Goal: Information Seeking & Learning: Find specific fact

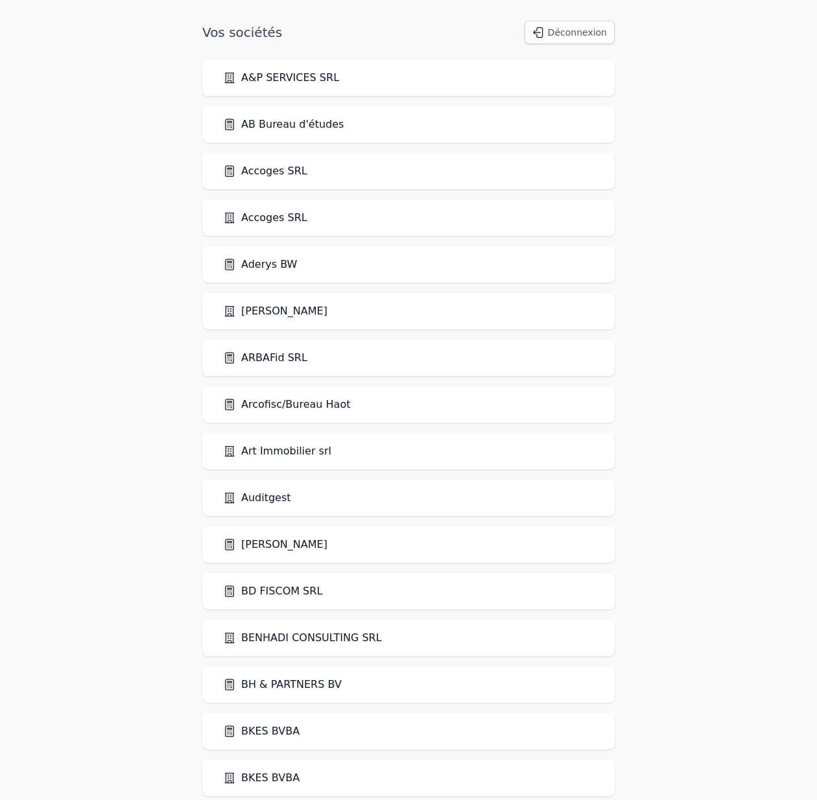
scroll to position [1218, 0]
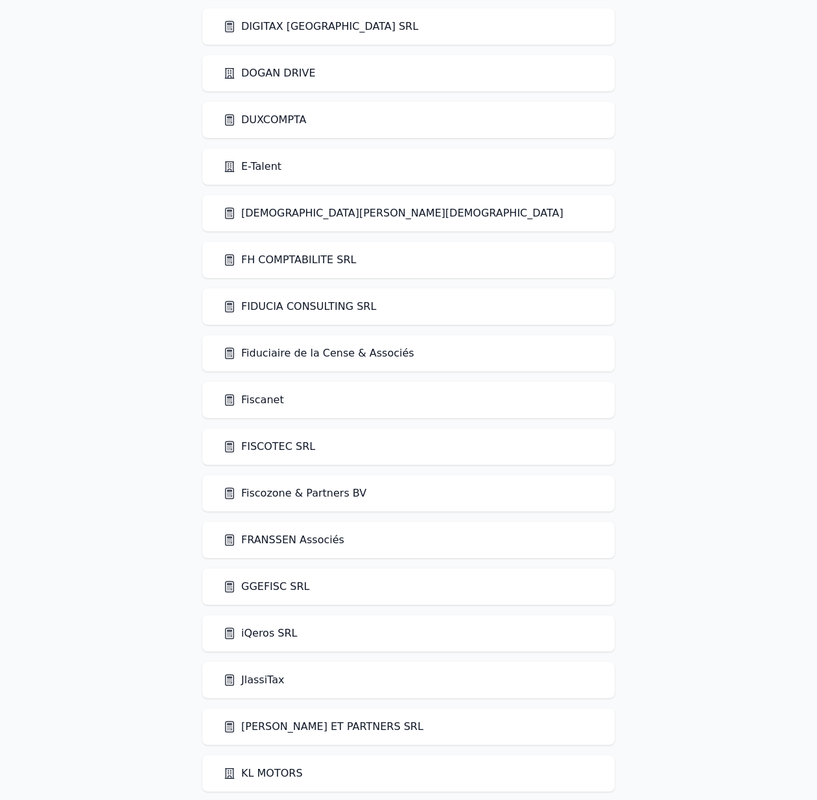
click at [282, 401] on div "Fiscanet" at bounding box center [408, 400] width 371 height 16
click at [268, 397] on link "Fiscanet" at bounding box center [253, 400] width 61 height 16
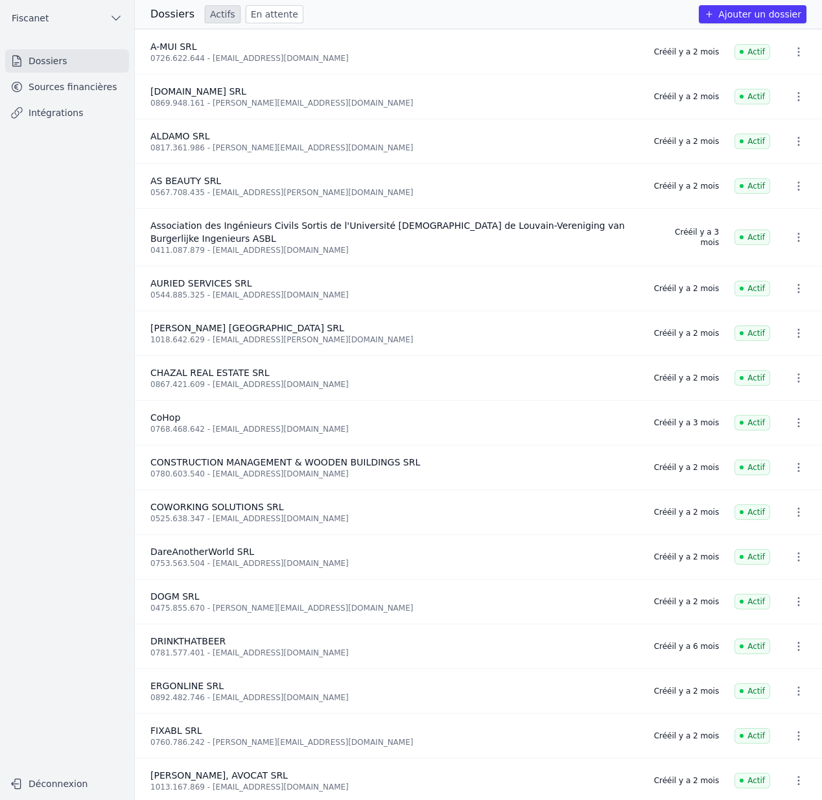
click at [72, 84] on link "Sources financières" at bounding box center [67, 86] width 124 height 23
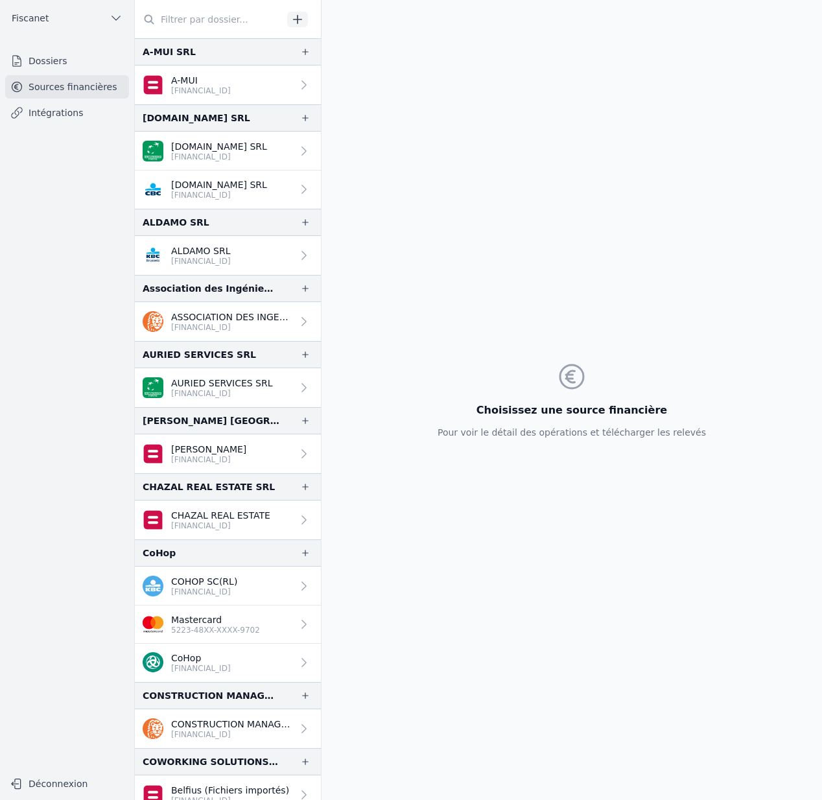
click at [238, 325] on p "[FINANCIAL_ID]" at bounding box center [231, 327] width 121 height 10
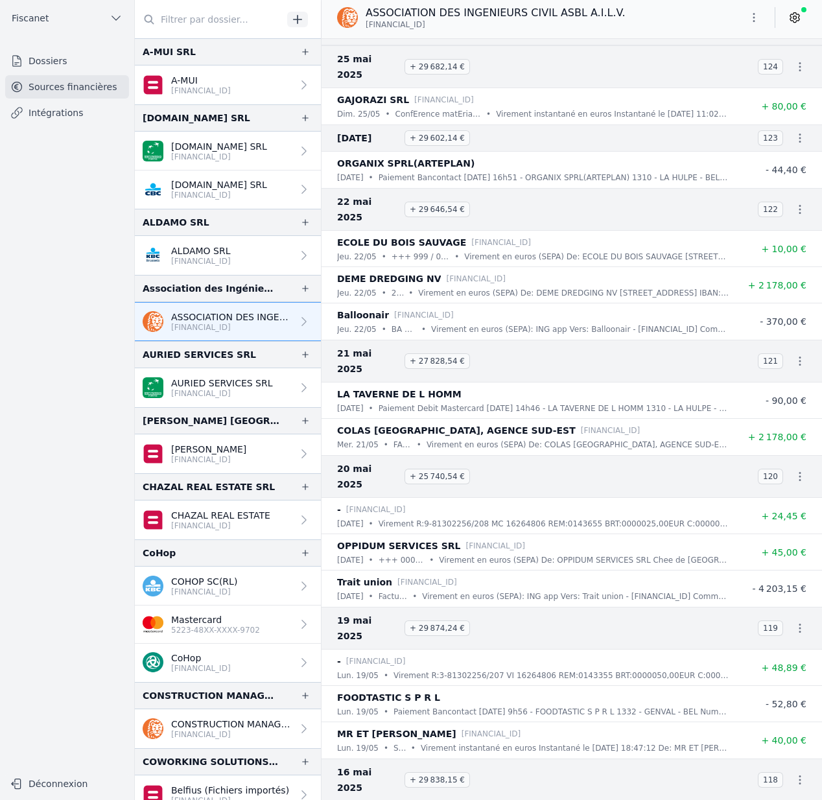
scroll to position [8358, 0]
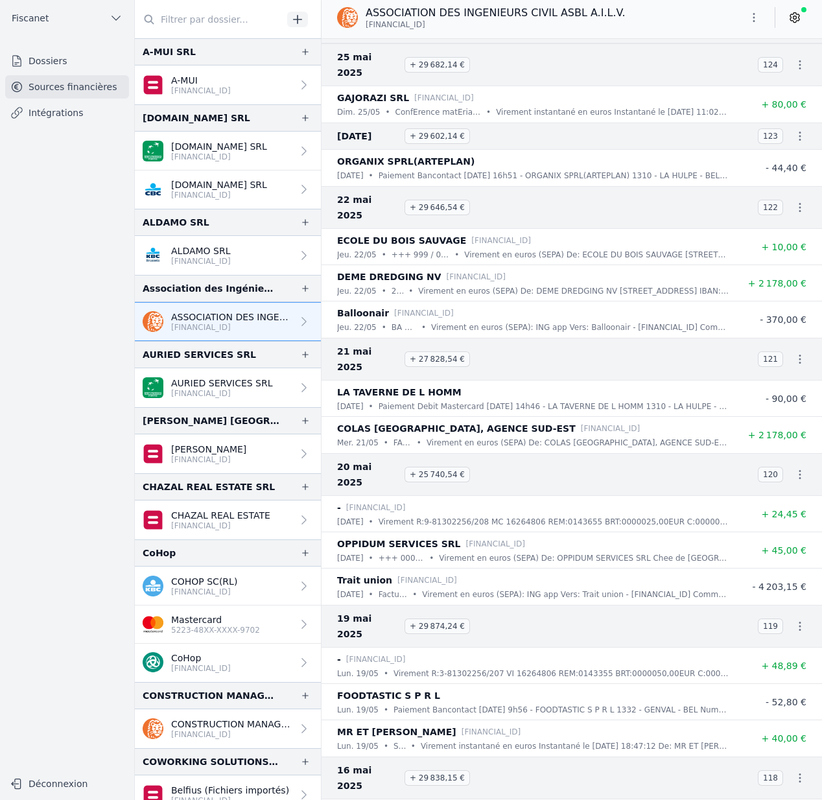
click at [599, 515] on p "Virement R:9-81302256/208 MC 16264806 REM:0143655 BRT:0000025,00EUR C:00000,55 …" at bounding box center [554, 521] width 350 height 13
copy p "0143655"
click at [797, 468] on icon "button" at bounding box center [799, 474] width 13 height 13
click at [764, 429] on link "Télécharger les CODA" at bounding box center [750, 427] width 119 height 23
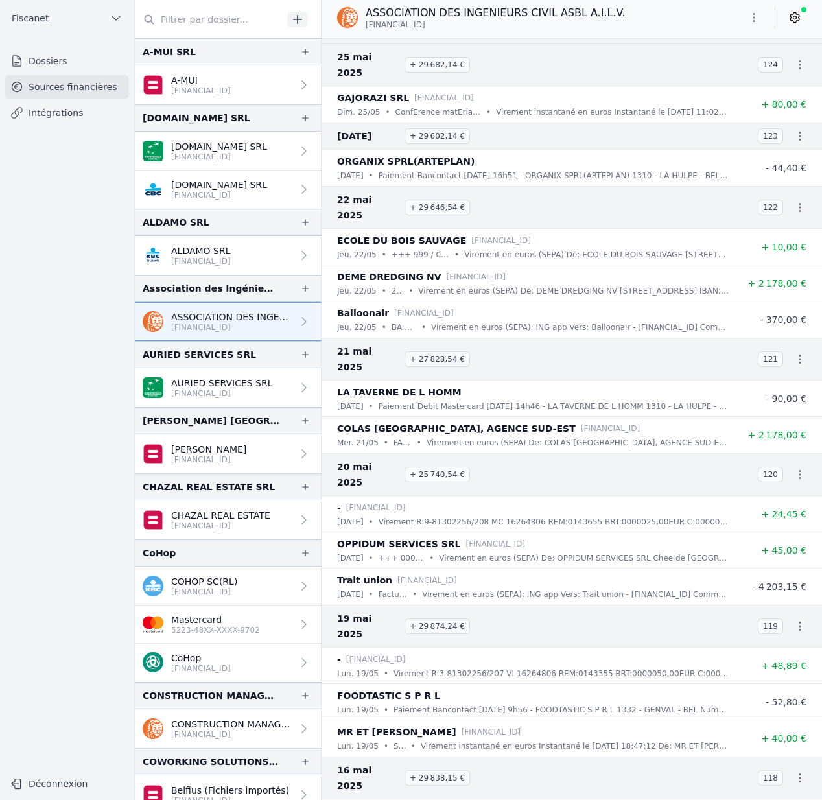
click at [441, 500] on div "- [FINANCIAL_ID]" at bounding box center [533, 508] width 392 height 16
drag, startPoint x: 341, startPoint y: 430, endPoint x: 468, endPoint y: 444, distance: 127.8
click at [468, 500] on div "- [FINANCIAL_ID] [DATE] • Virement R:9-81302256/208 MC 16264806 REM:0143655 BRT…" at bounding box center [533, 514] width 392 height 29
click at [468, 515] on p "Virement R:9-81302256/208 MC 16264806 REM:0143655 BRT:0000025,00EUR C:00000,55 …" at bounding box center [554, 521] width 350 height 13
drag, startPoint x: 366, startPoint y: 24, endPoint x: 604, endPoint y: 27, distance: 237.9
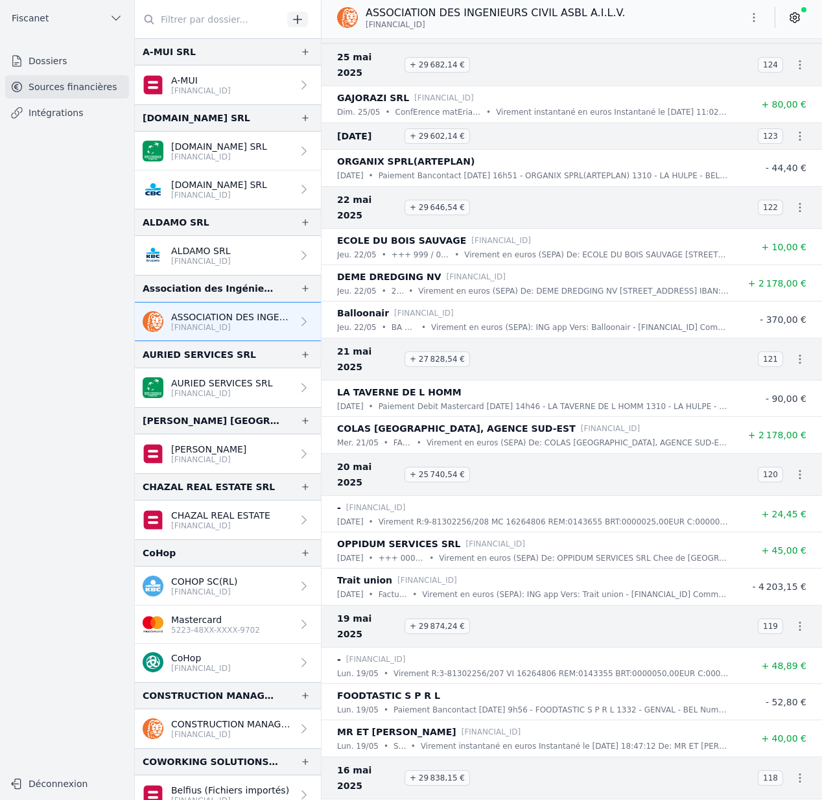
click at [604, 27] on p "[FINANCIAL_ID]" at bounding box center [495, 24] width 259 height 10
copy span "[FINANCIAL_ID]"
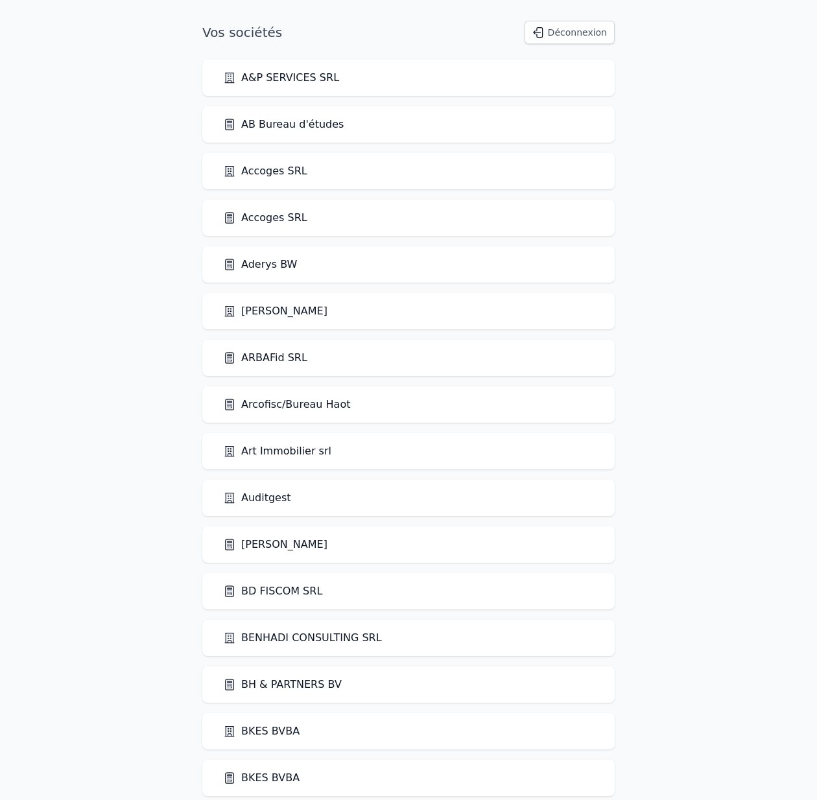
click at [272, 352] on link "ARBAFid SRL" at bounding box center [265, 358] width 84 height 16
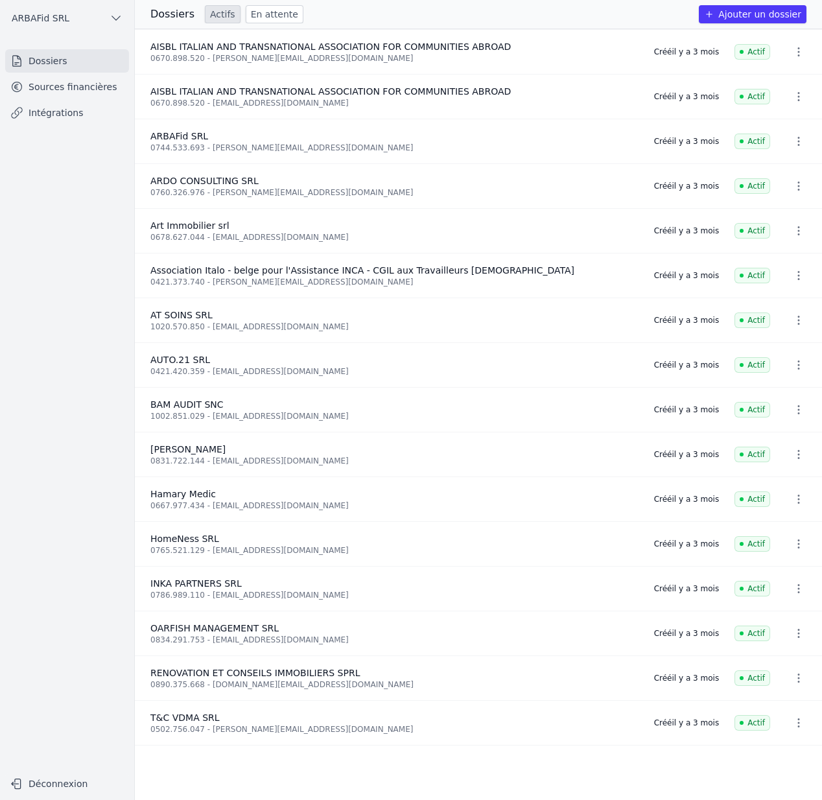
click at [82, 92] on link "Sources financières" at bounding box center [67, 86] width 124 height 23
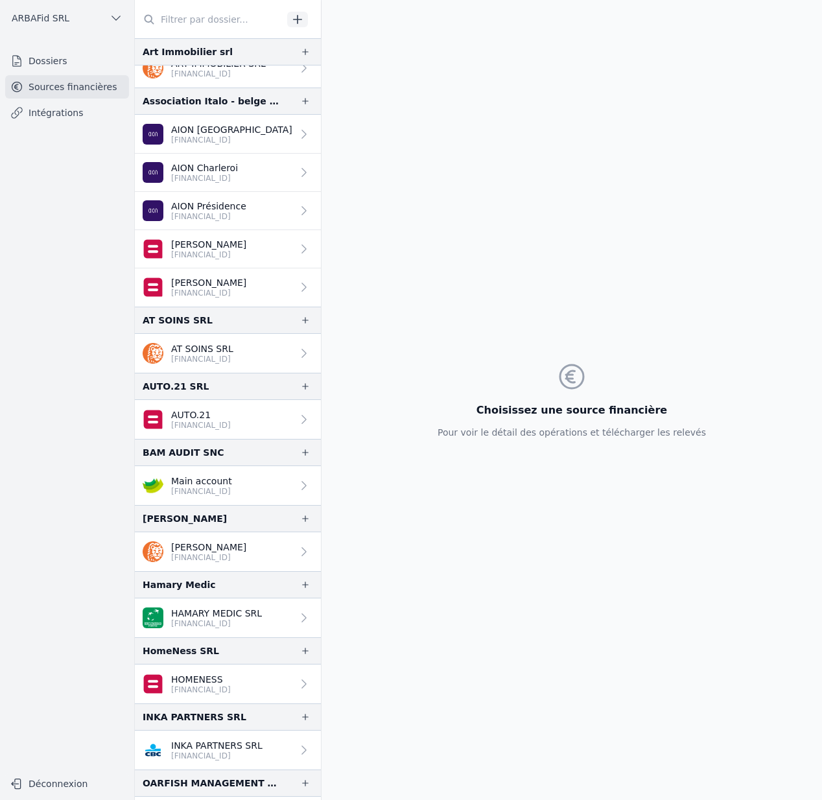
scroll to position [449, 0]
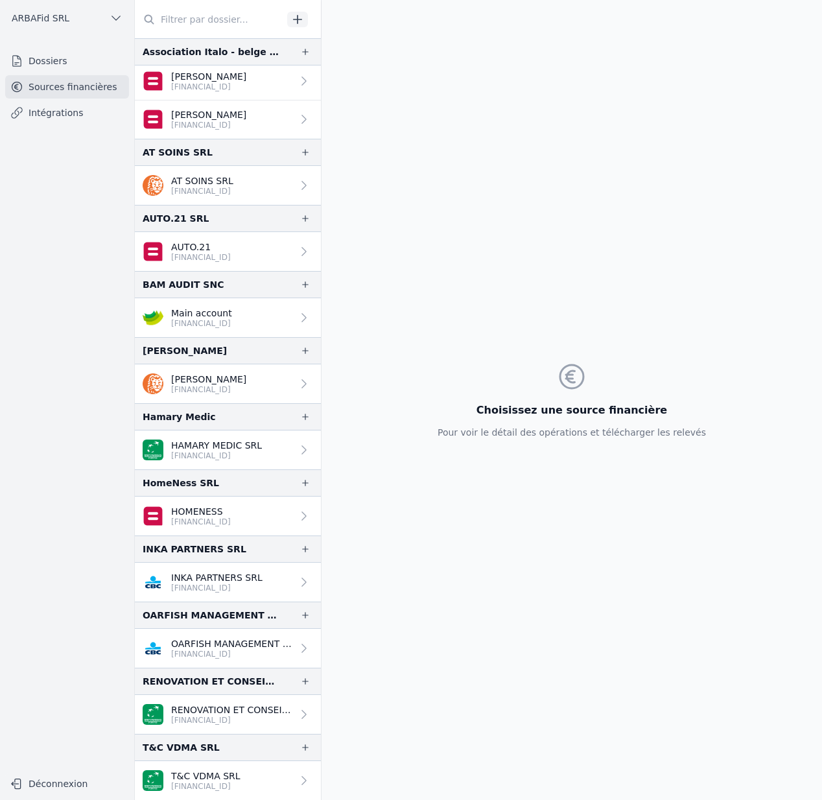
click at [633, 289] on div "Choisissez une source financière Pour voir le détail des opérations et téléchar…" at bounding box center [571, 400] width 289 height 800
